Goal: Complete application form: Complete application form

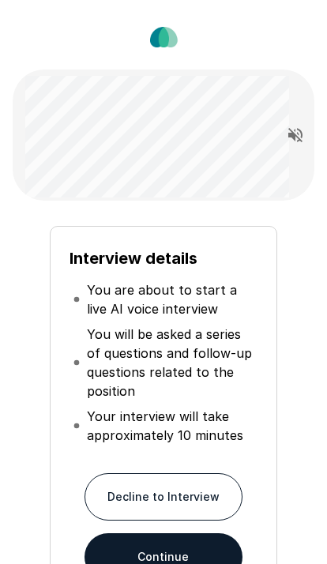
scroll to position [49, 0]
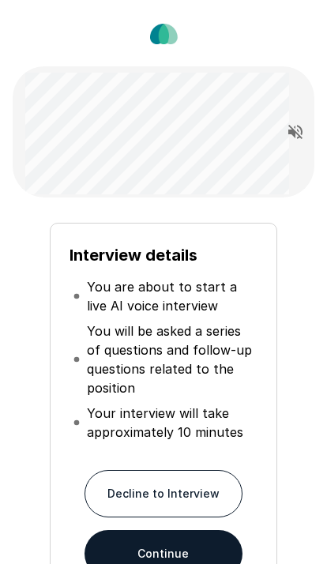
click at [202, 564] on button "Continue" at bounding box center [164, 553] width 158 height 47
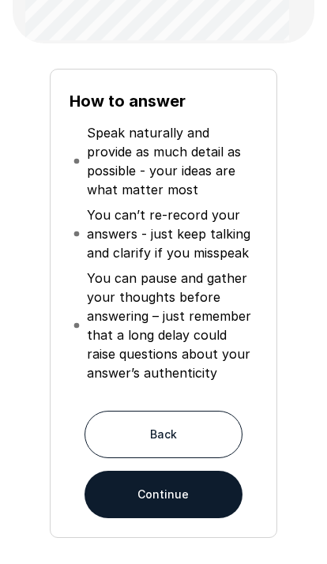
scroll to position [245, 0]
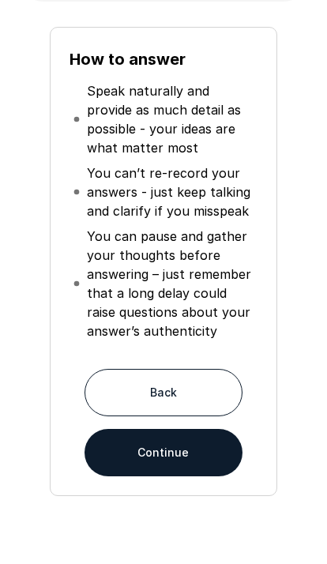
click at [185, 462] on button "Continue" at bounding box center [164, 452] width 158 height 47
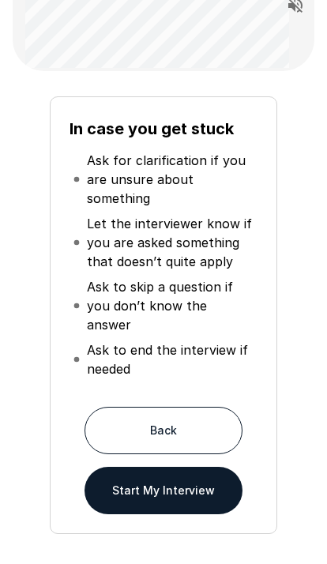
click at [187, 473] on button "Start My Interview" at bounding box center [164, 490] width 158 height 47
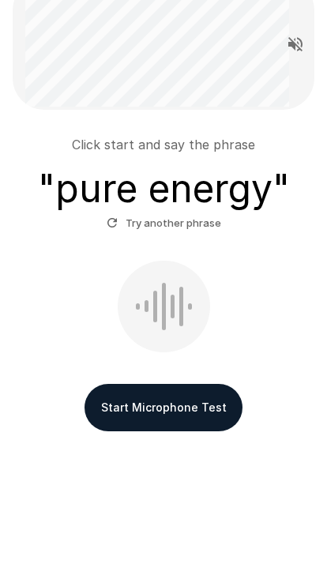
scroll to position [71, 0]
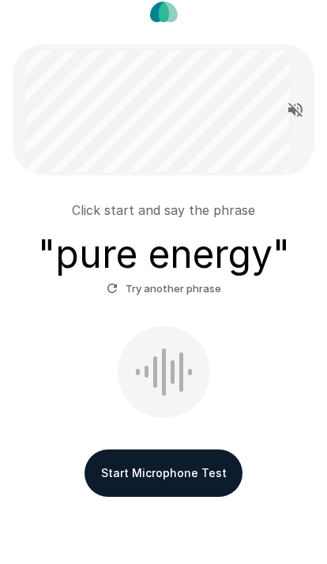
click at [222, 475] on button "Start Microphone Test" at bounding box center [164, 473] width 158 height 47
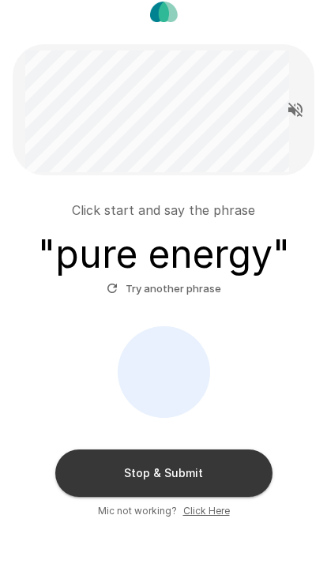
click at [203, 470] on button "Stop & Submit" at bounding box center [163, 473] width 217 height 47
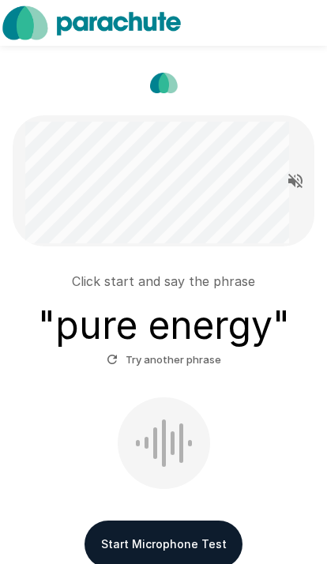
click at [198, 540] on button "Start Microphone Test" at bounding box center [164, 544] width 158 height 47
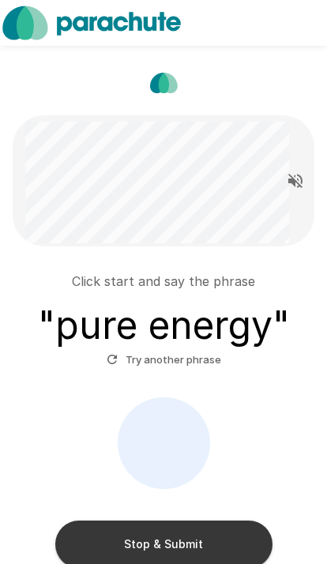
click at [187, 530] on button "Stop & Submit" at bounding box center [163, 544] width 217 height 47
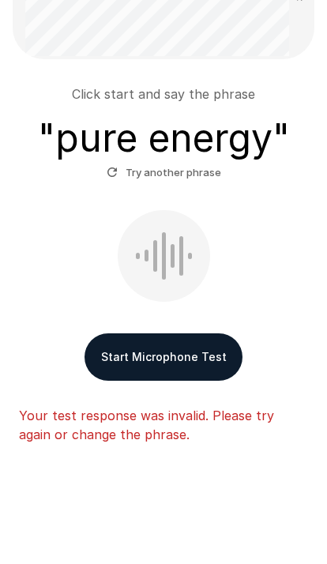
scroll to position [199, 0]
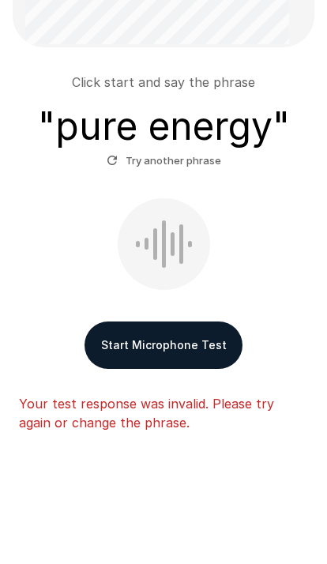
click at [157, 339] on button "Start Microphone Test" at bounding box center [164, 345] width 158 height 47
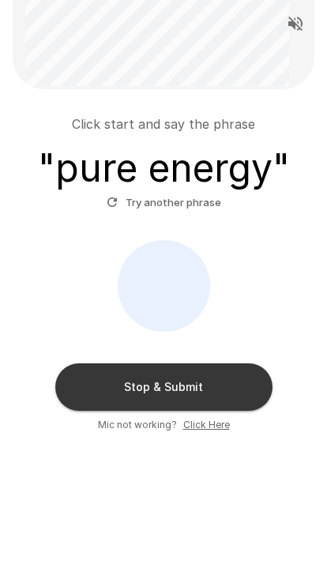
click at [201, 373] on button "Stop & Submit" at bounding box center [163, 387] width 217 height 47
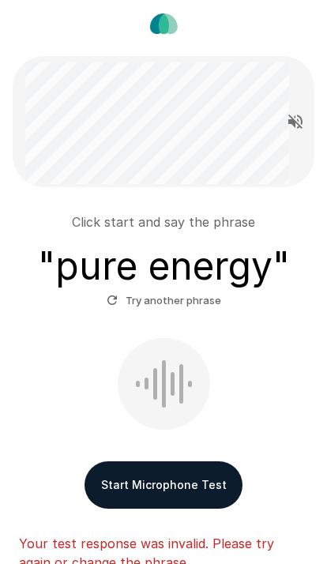
click at [149, 487] on button "Start Microphone Test" at bounding box center [164, 485] width 158 height 47
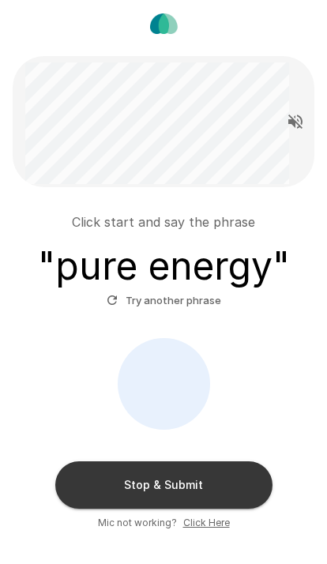
click at [203, 528] on span "Click Here" at bounding box center [206, 523] width 47 height 16
click at [157, 487] on button "Stop & Submit" at bounding box center [163, 485] width 217 height 47
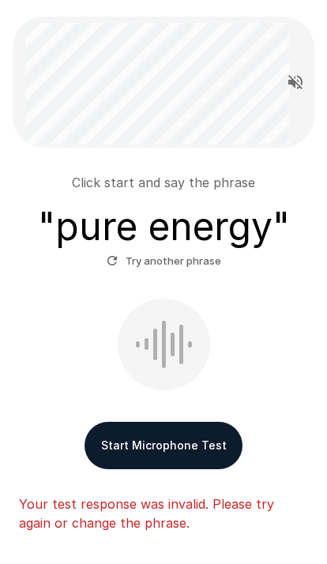
scroll to position [199, 0]
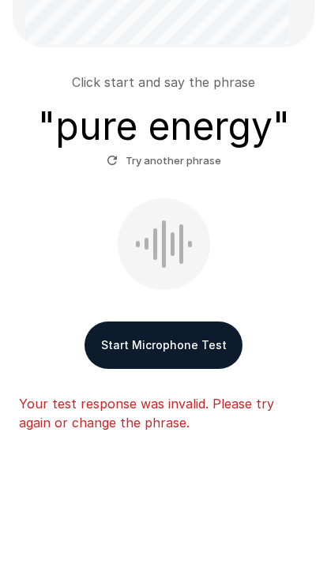
click at [193, 341] on button "Start Microphone Test" at bounding box center [164, 345] width 158 height 47
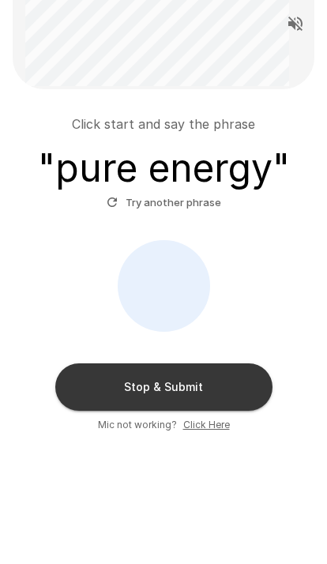
click at [164, 405] on button "Stop & Submit" at bounding box center [163, 387] width 217 height 47
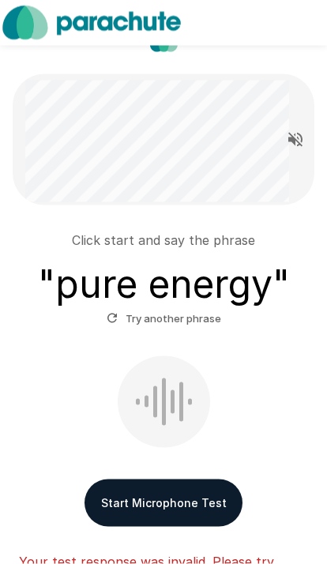
scroll to position [0, 0]
